Goal: Use online tool/utility: Use online tool/utility

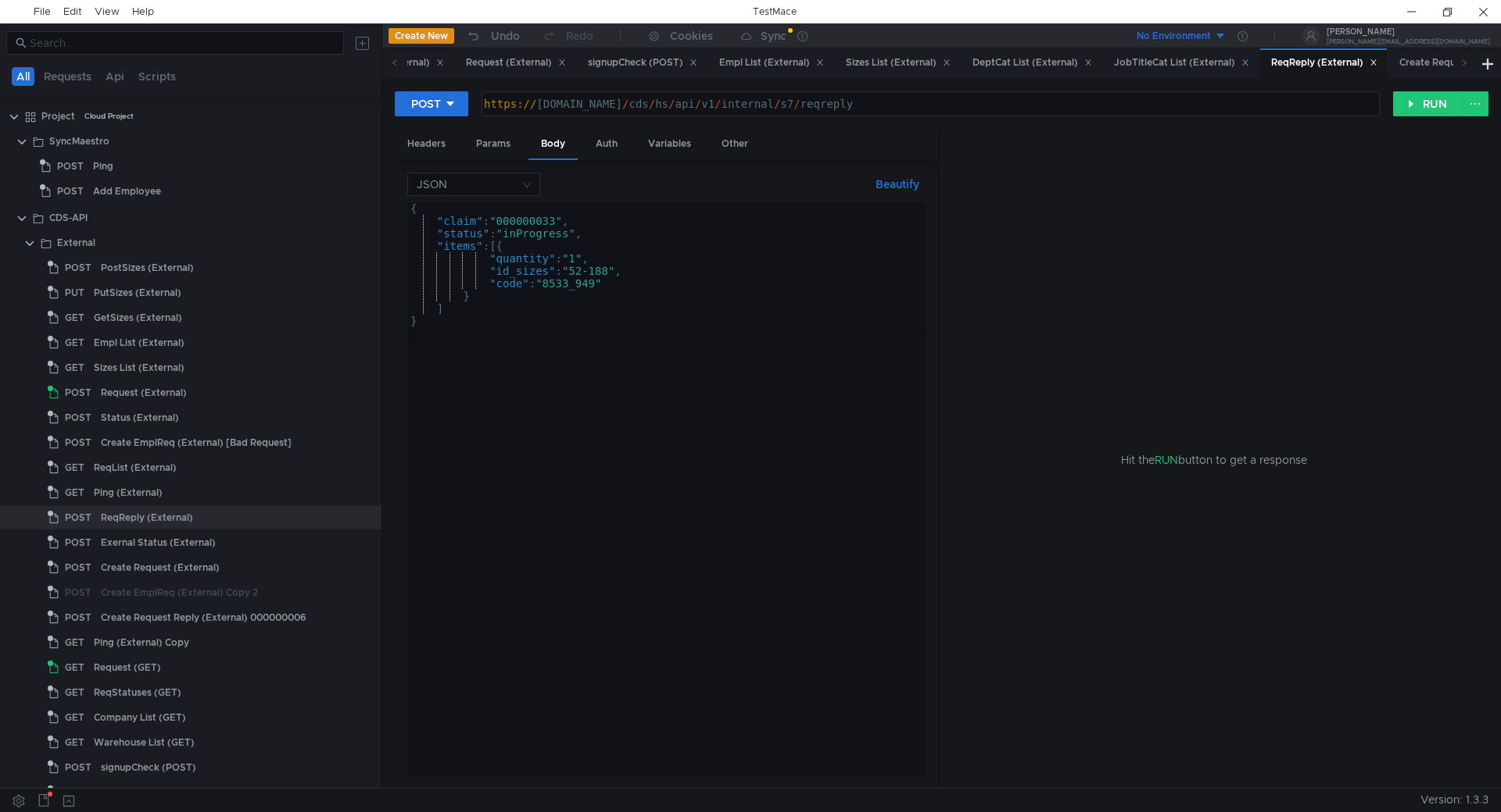
scroll to position [97, 0]
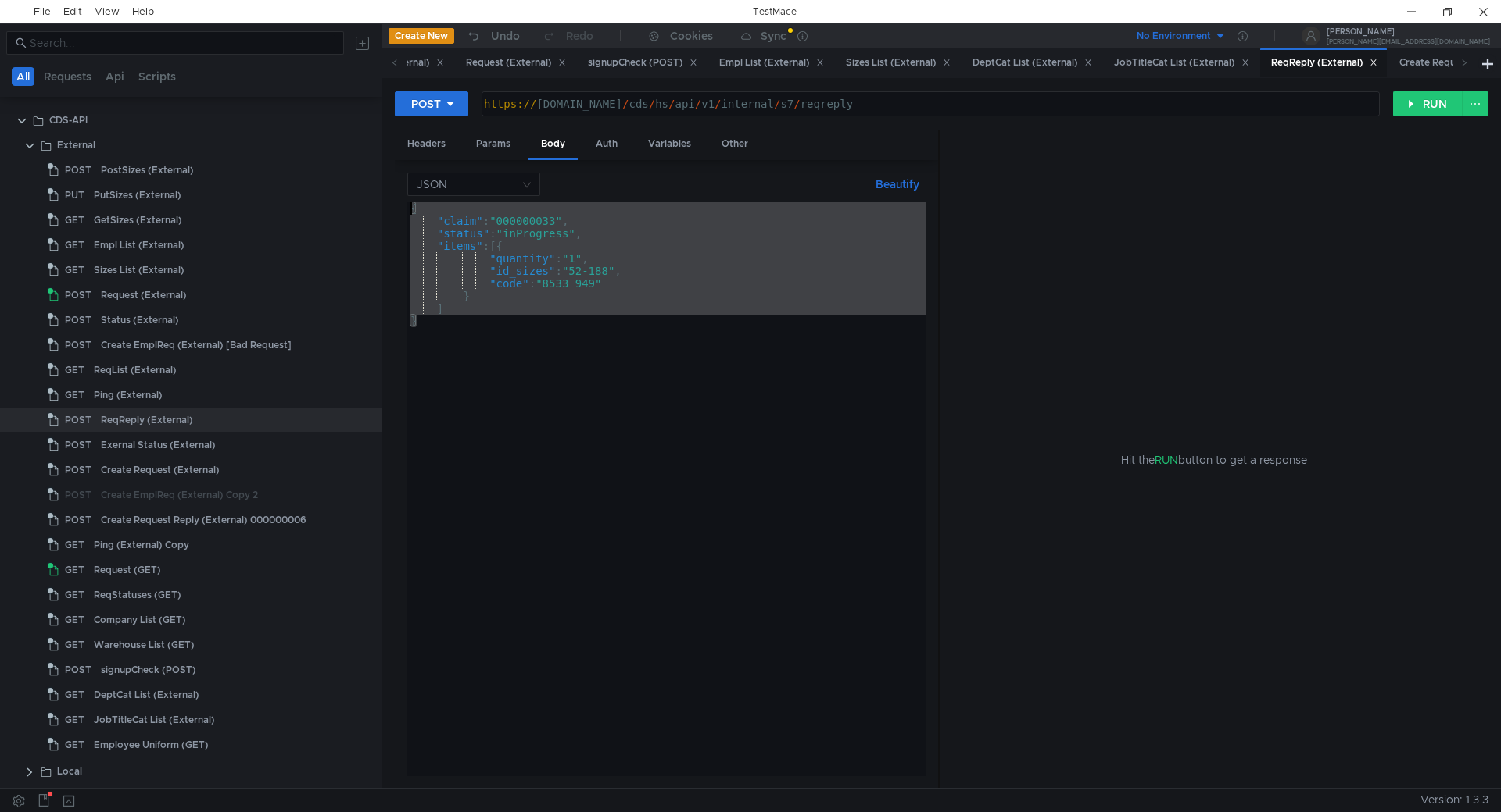
drag, startPoint x: 429, startPoint y: 327, endPoint x: 399, endPoint y: 184, distance: 146.1
click at [399, 184] on div "JSON Beautify } { "claim" : "000000033" , "status" : "inProgress" , "items" : […" at bounding box center [666, 475] width 543 height 629
paste textarea "}"
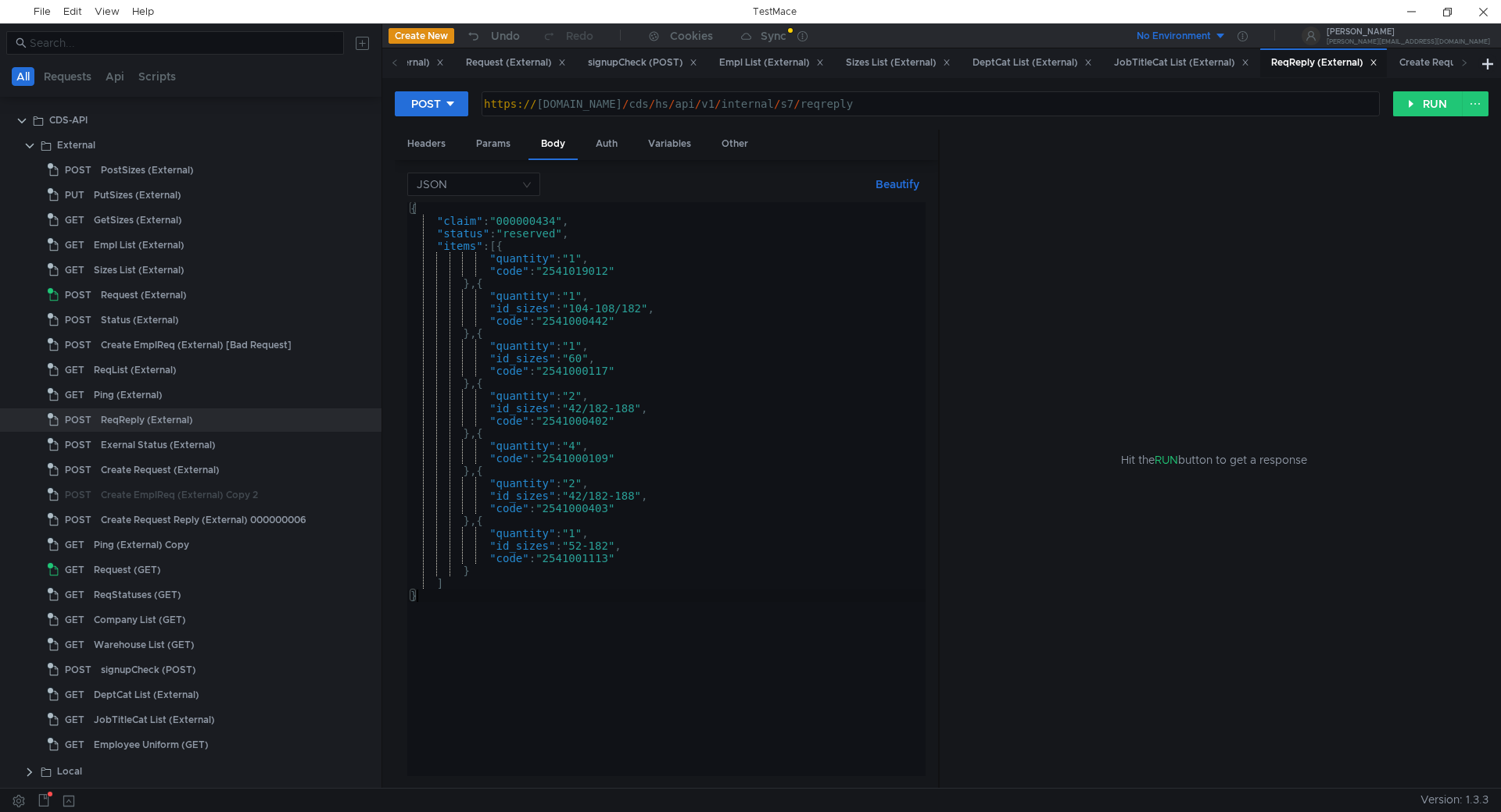
click at [563, 268] on div "{ "claim" : "000000434" , "status" : "reserved" , "items" : [{ "quantity" : "1"…" at bounding box center [666, 501] width 518 height 599
type textarea ""code": "2541019012""
click at [563, 268] on div "{ "claim" : "000000434" , "status" : "reserved" , "items" : [{ "quantity" : "1"…" at bounding box center [666, 501] width 518 height 599
click at [1428, 100] on button "RUN" at bounding box center [1427, 103] width 70 height 25
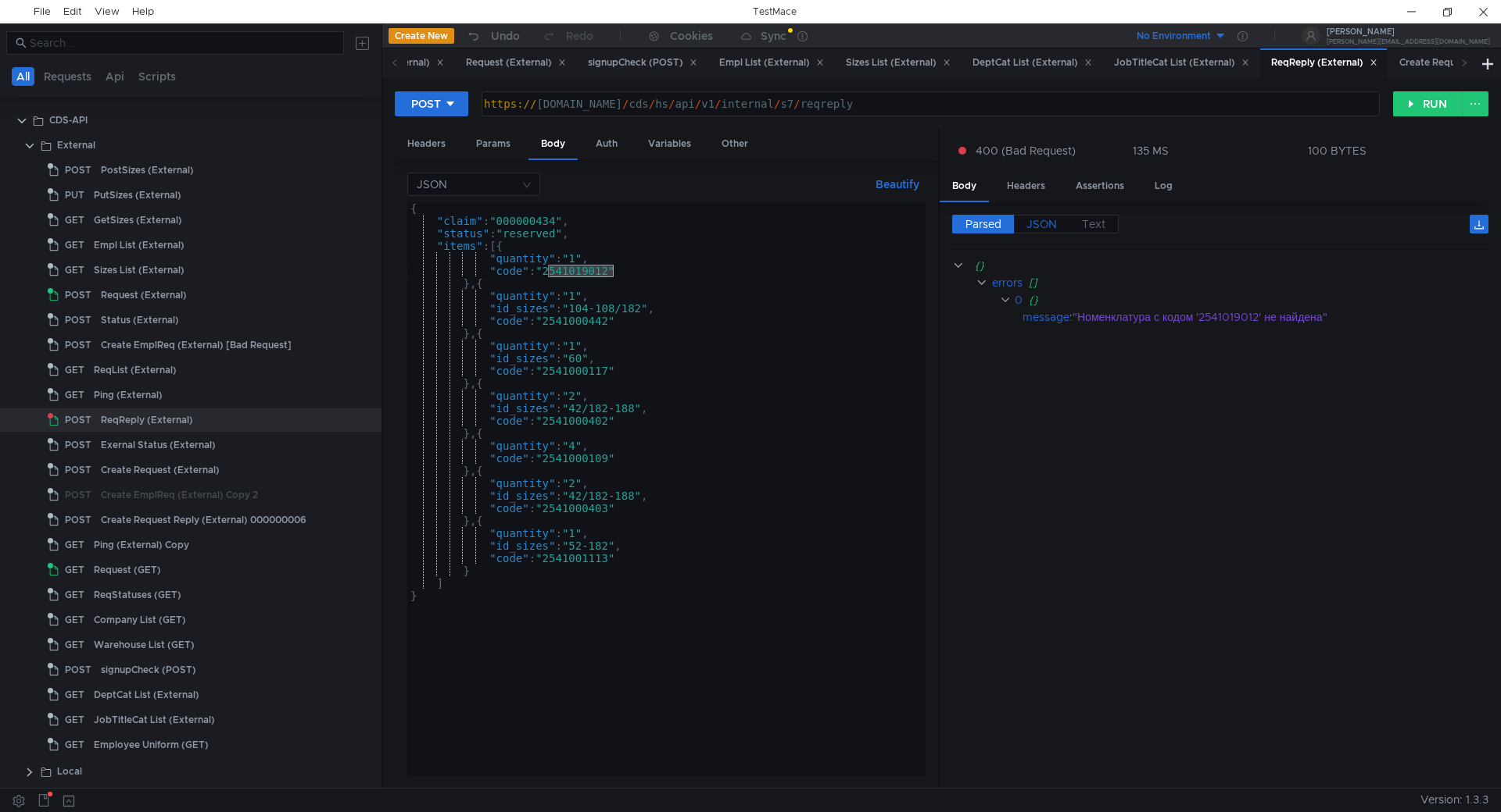
click at [1037, 225] on span "JSON" at bounding box center [1041, 224] width 30 height 14
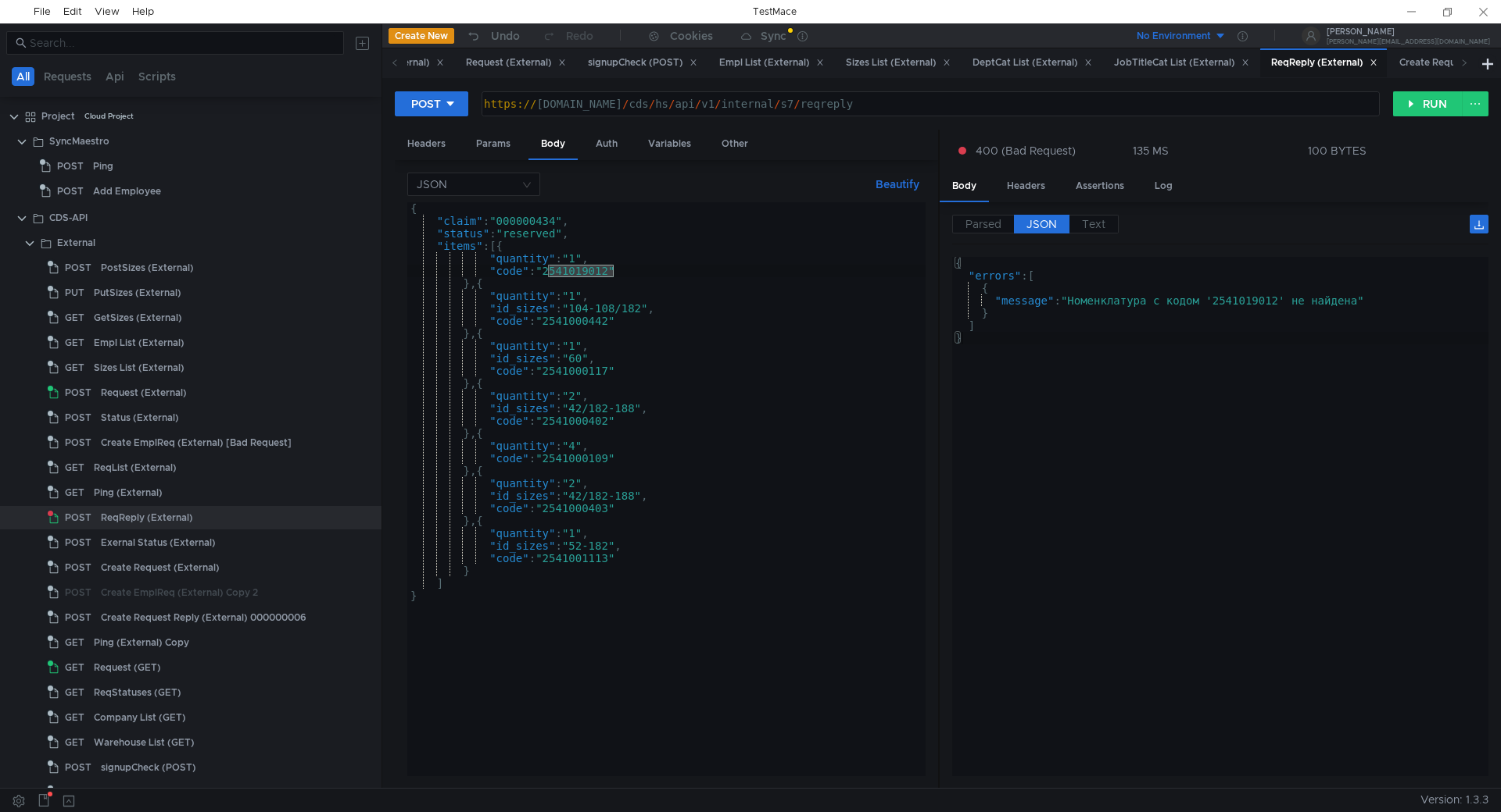
scroll to position [97, 0]
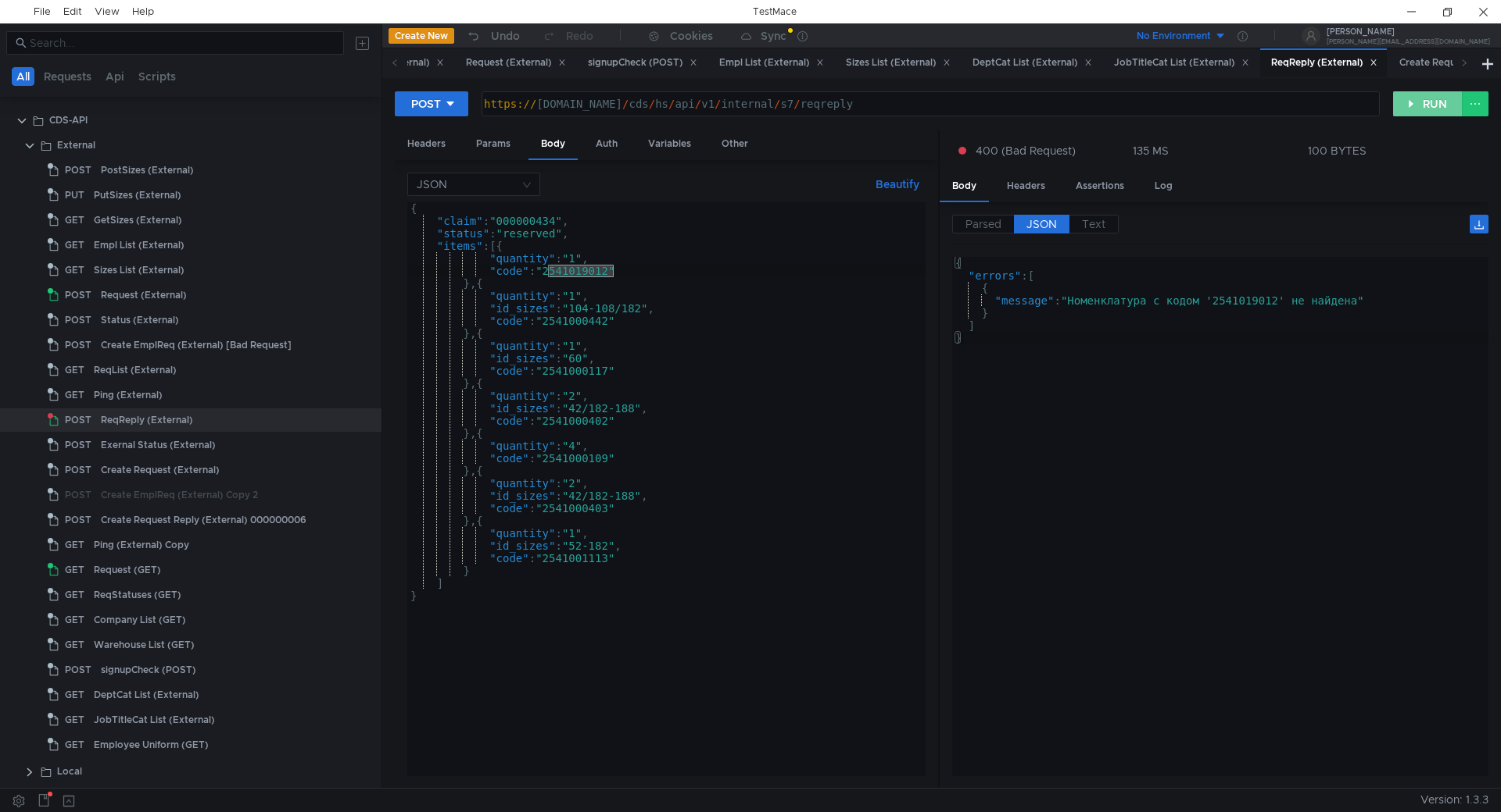
click at [1423, 103] on button "RUN" at bounding box center [1427, 103] width 70 height 25
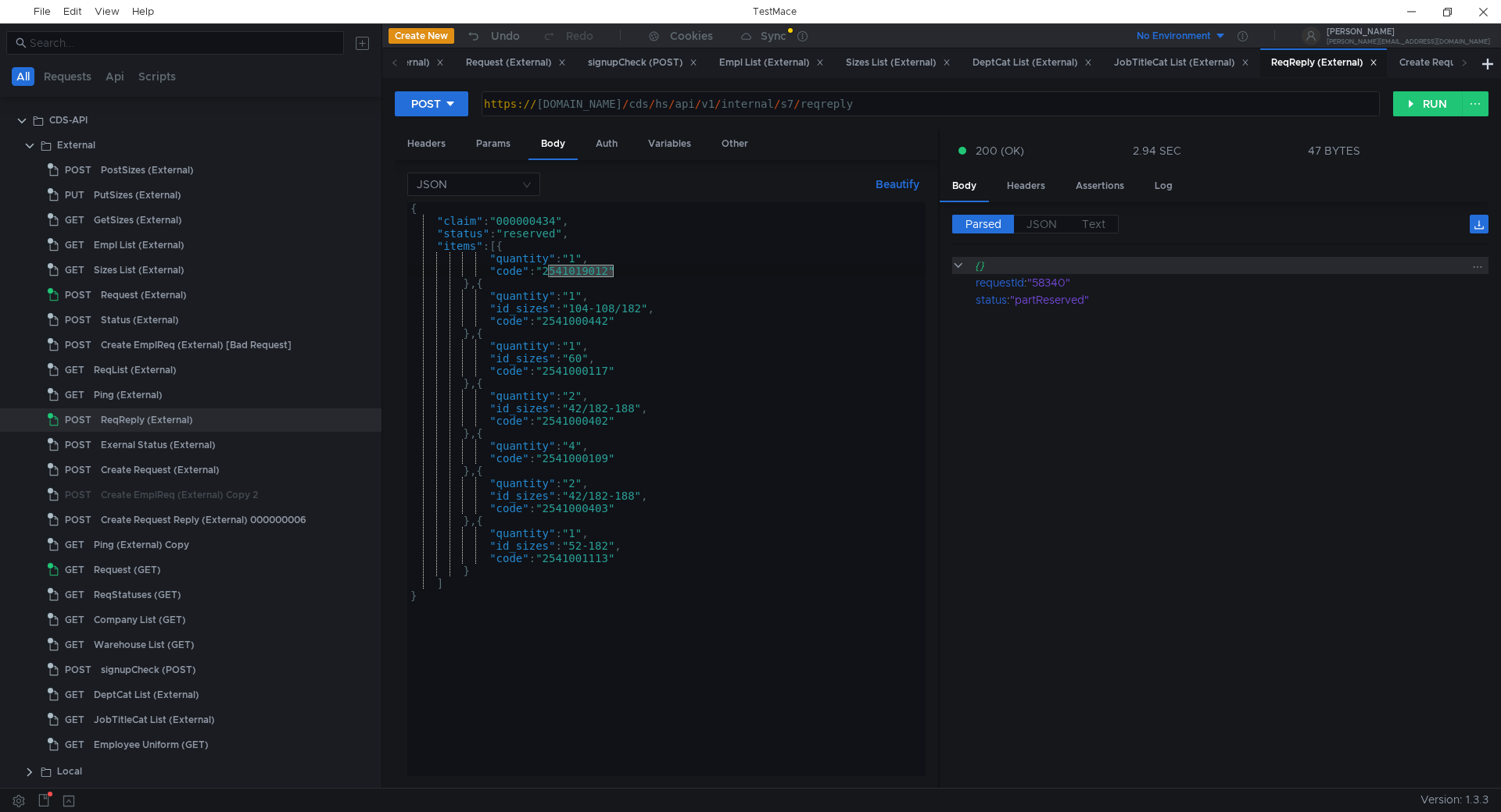
click at [957, 266] on clr-icon at bounding box center [958, 265] width 13 height 13
click at [958, 266] on clr-icon at bounding box center [958, 265] width 13 height 13
click at [1052, 222] on span "JSON" at bounding box center [1041, 224] width 30 height 14
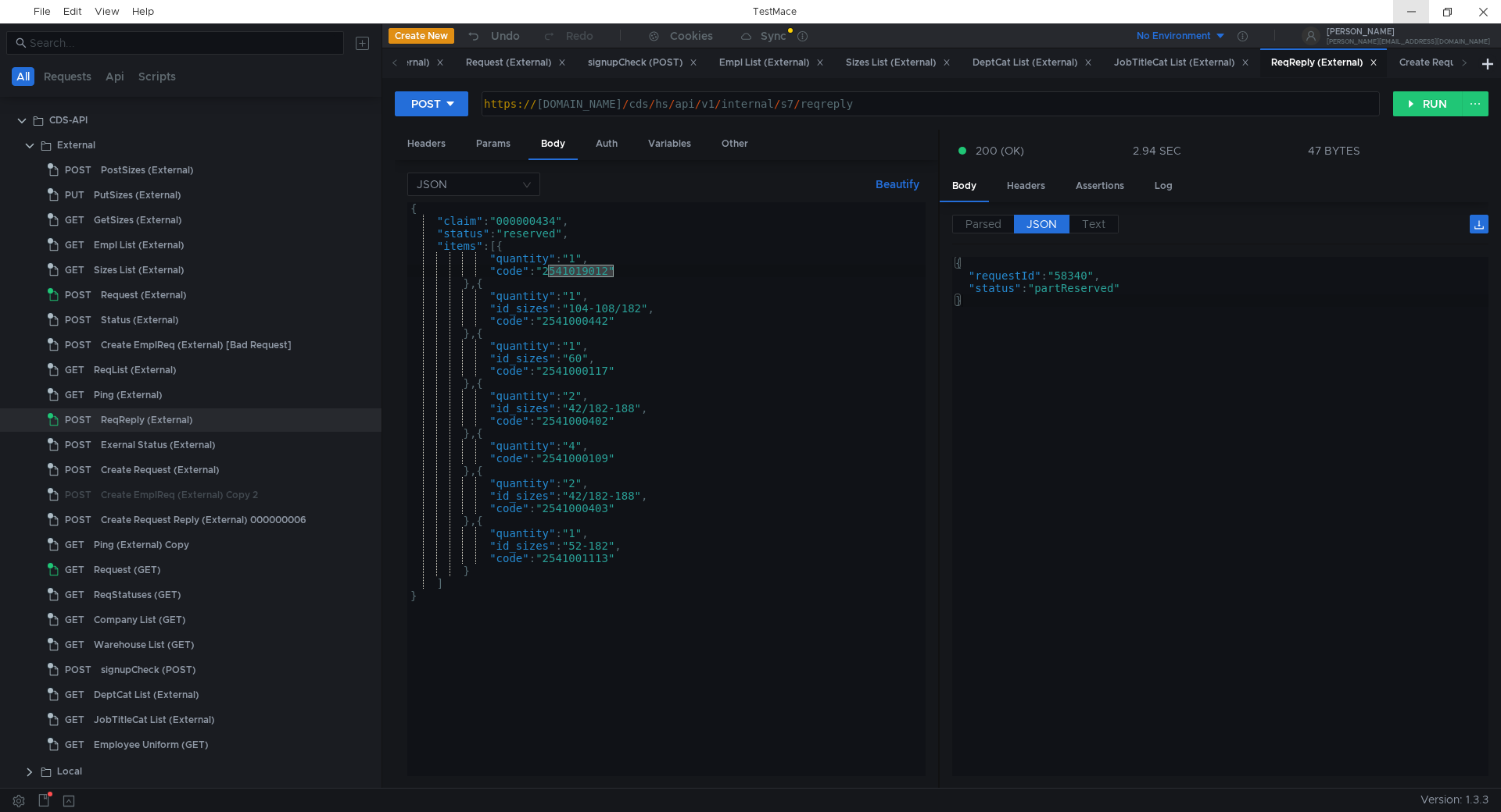
click at [1407, 10] on div at bounding box center [1411, 12] width 36 height 24
